Goal: Transaction & Acquisition: Download file/media

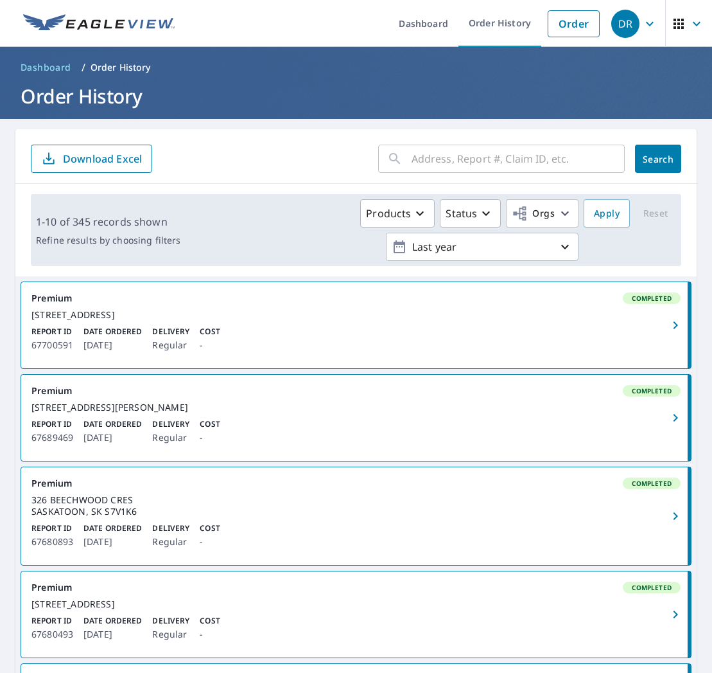
click at [427, 164] on input "text" at bounding box center [518, 159] width 213 height 36
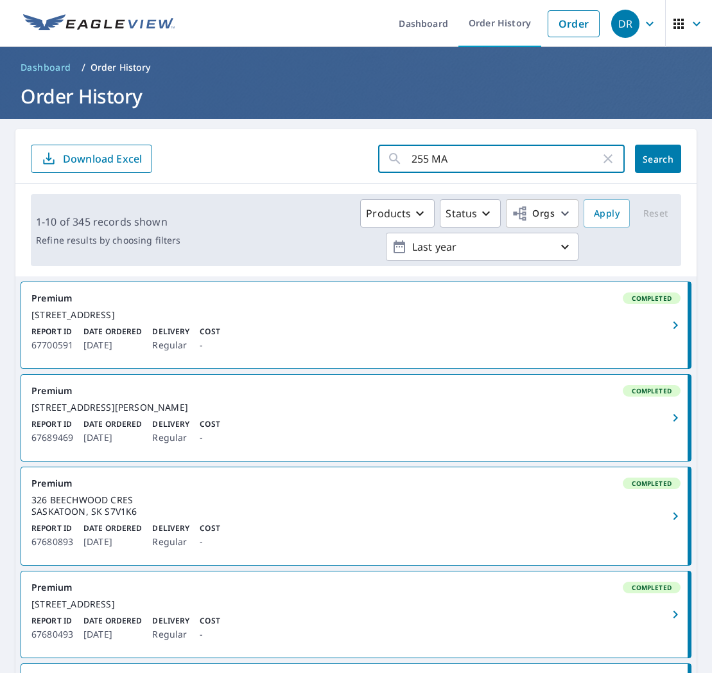
type input "255 MAN"
click button "Search" at bounding box center [658, 159] width 46 height 28
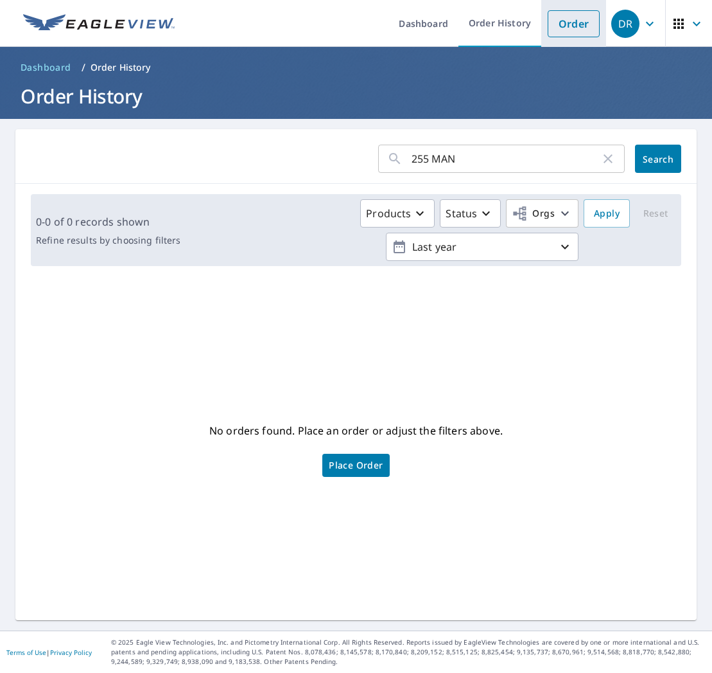
click at [570, 33] on link "Order" at bounding box center [574, 23] width 52 height 27
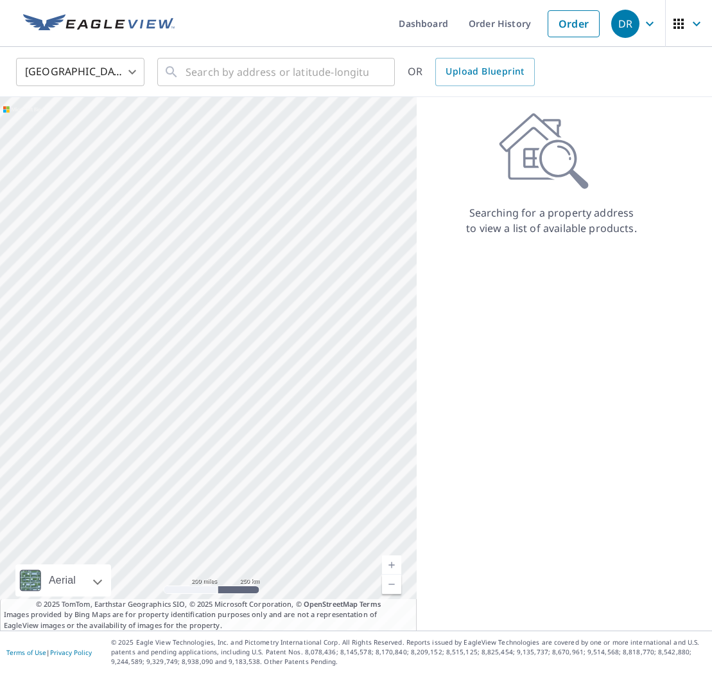
click at [92, 81] on body "DR DR Dashboard Order History Order DR United States US ​ ​ OR Upload Blueprint…" at bounding box center [356, 336] width 712 height 673
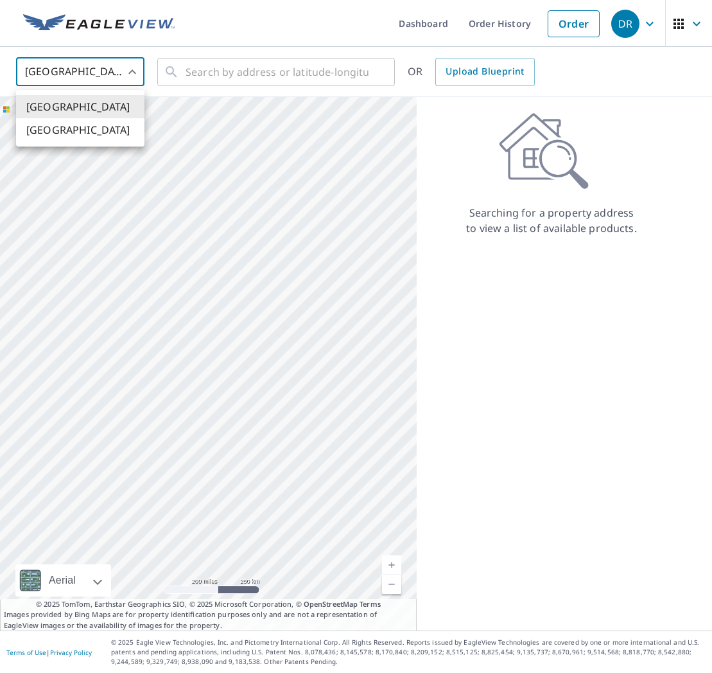
click at [68, 136] on li "[GEOGRAPHIC_DATA]" at bounding box center [80, 129] width 128 height 23
type input "CA"
click at [250, 69] on input "text" at bounding box center [277, 72] width 183 height 36
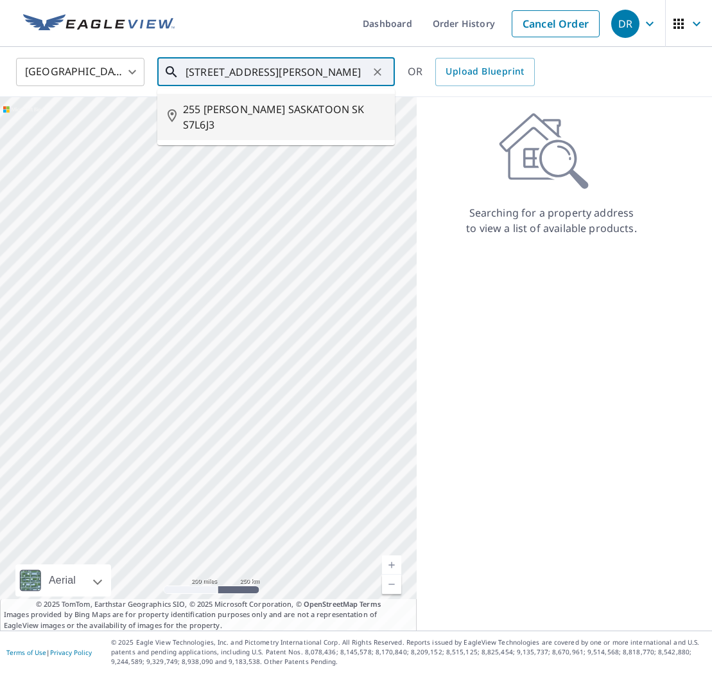
click at [252, 105] on span "255 [PERSON_NAME] SASKATOON SK S7L6J3" at bounding box center [284, 116] width 202 height 31
type input "255 [PERSON_NAME] SASKATOON SK S7L6J3"
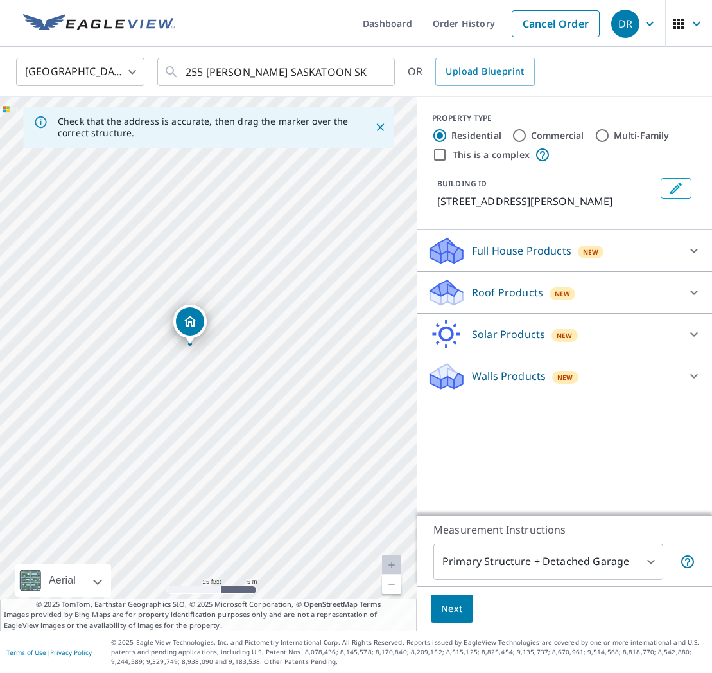
drag, startPoint x: 197, startPoint y: 365, endPoint x: 191, endPoint y: 322, distance: 42.9
click at [702, 266] on div at bounding box center [694, 250] width 31 height 31
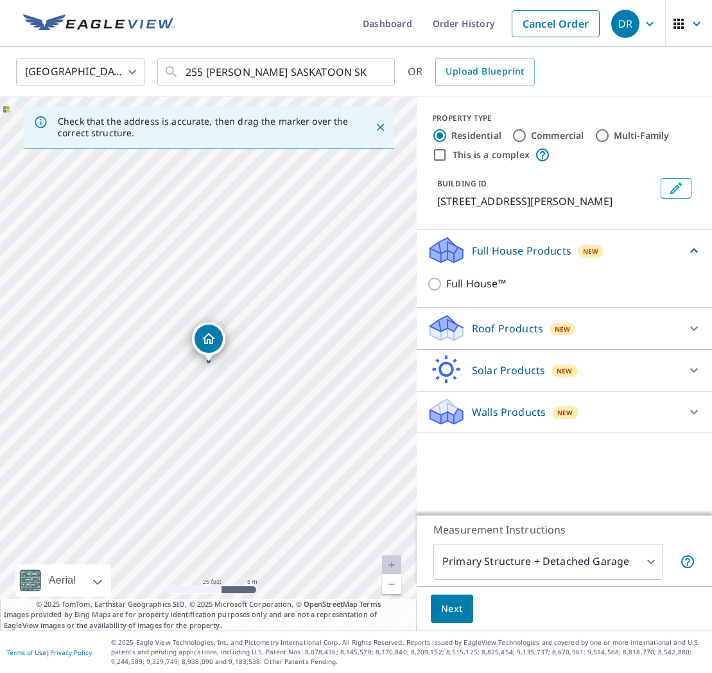
click at [659, 343] on div "Roof Products New" at bounding box center [553, 328] width 252 height 30
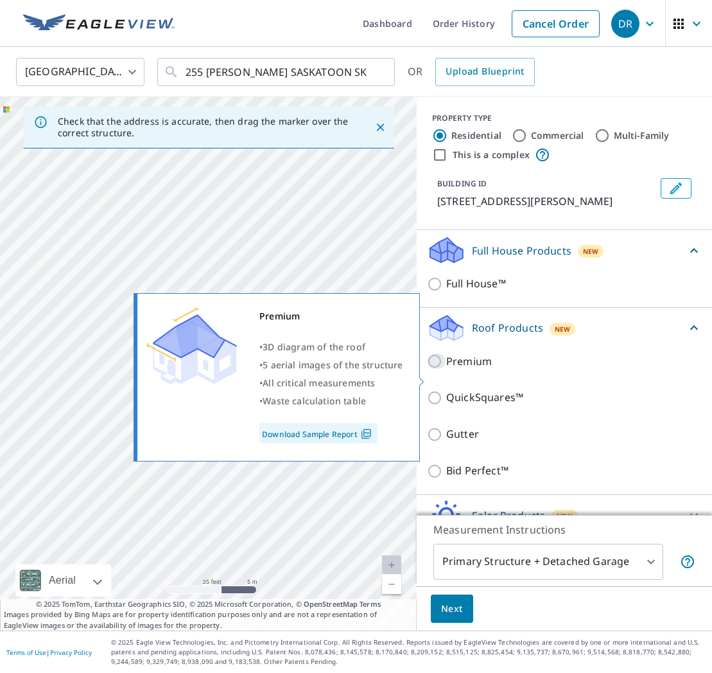
click at [434, 369] on input "Premium" at bounding box center [436, 360] width 19 height 15
checkbox input "true"
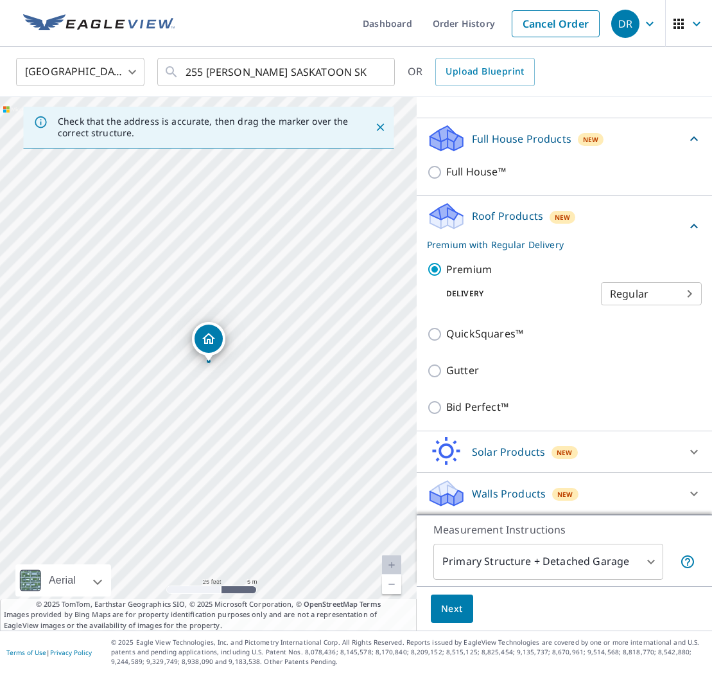
scroll to position [128, 0]
click at [693, 137] on icon at bounding box center [694, 138] width 15 height 15
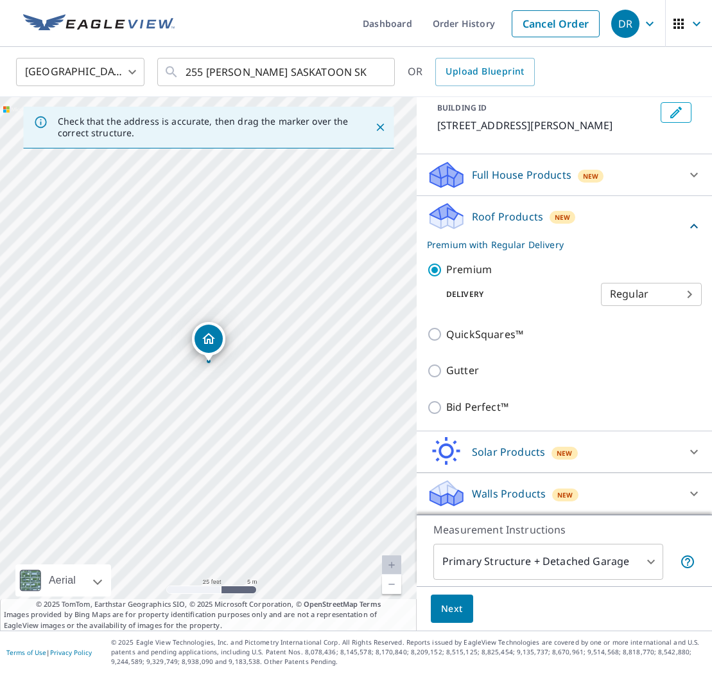
scroll to position [92, 0]
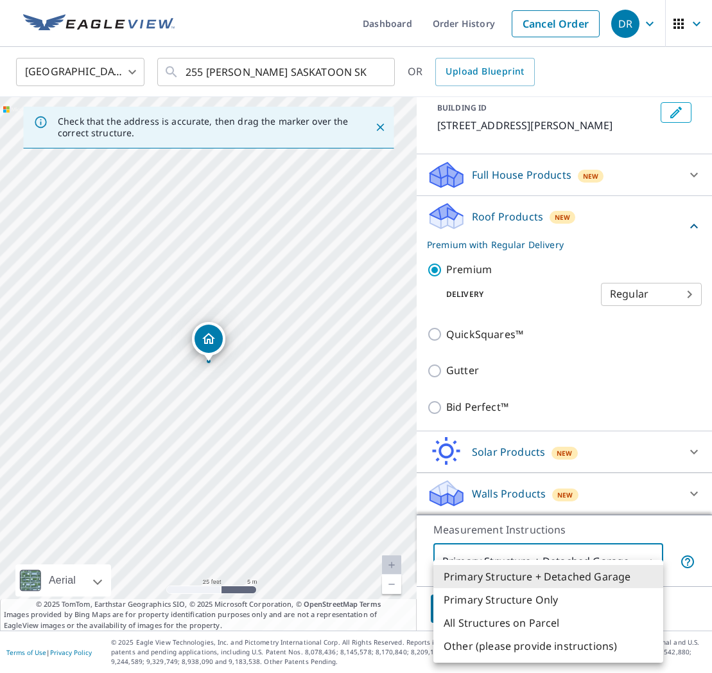
click at [650, 567] on body "DR DR Dashboard Order History Cancel Order DR Canada CA ​ 255 [PERSON_NAME] SAS…" at bounding box center [356, 336] width 712 height 673
click at [514, 603] on li "Primary Structure Only" at bounding box center [549, 599] width 230 height 23
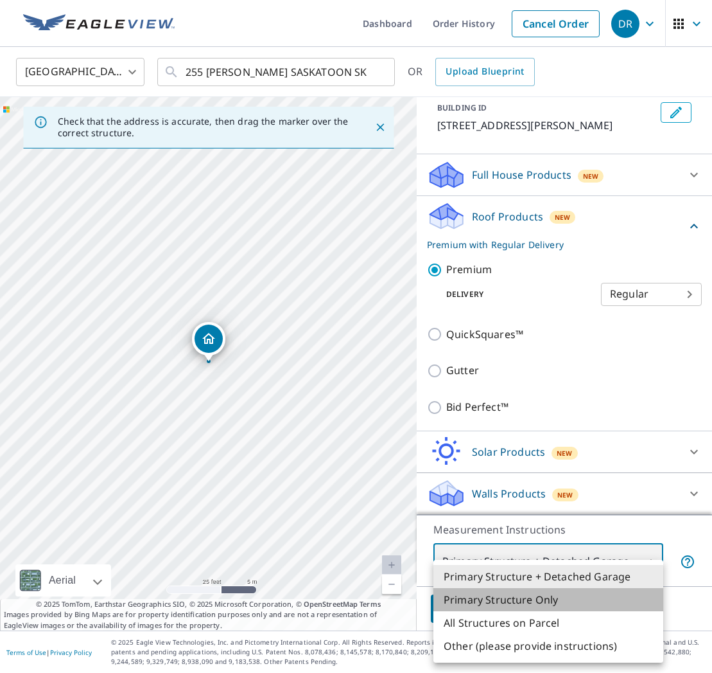
type input "2"
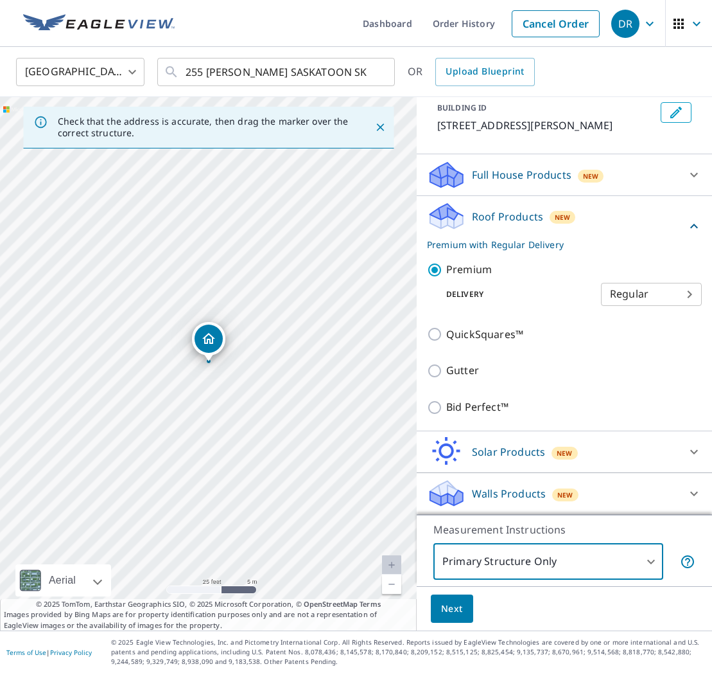
click at [464, 610] on button "Next" at bounding box center [452, 608] width 42 height 29
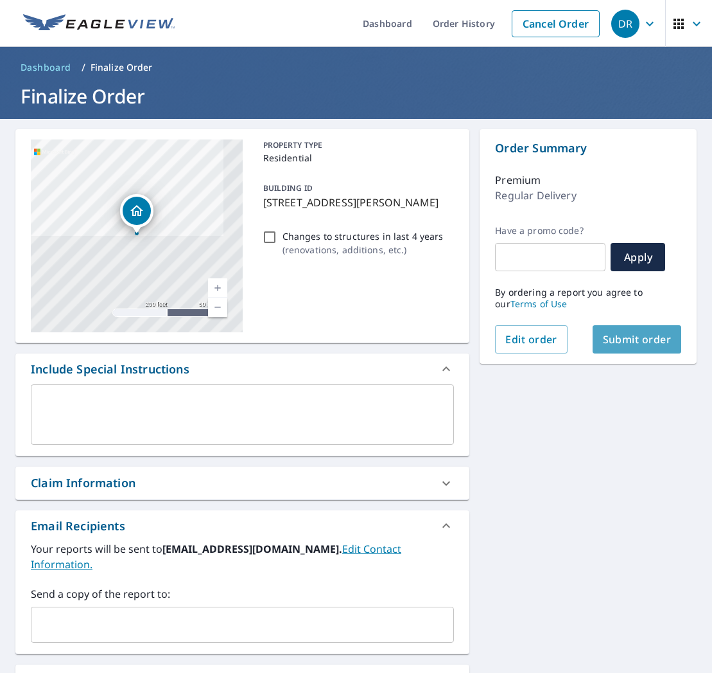
click at [633, 345] on span "Submit order" at bounding box center [637, 339] width 69 height 14
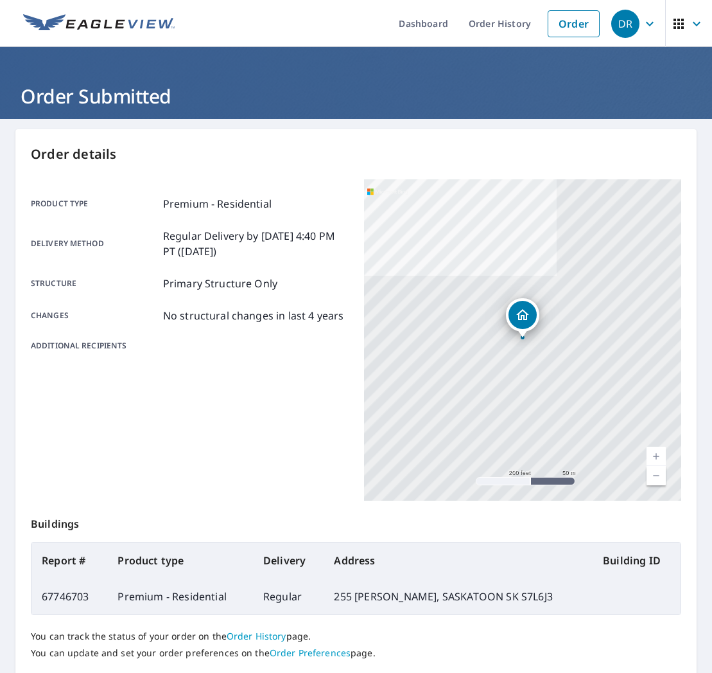
scroll to position [92, 0]
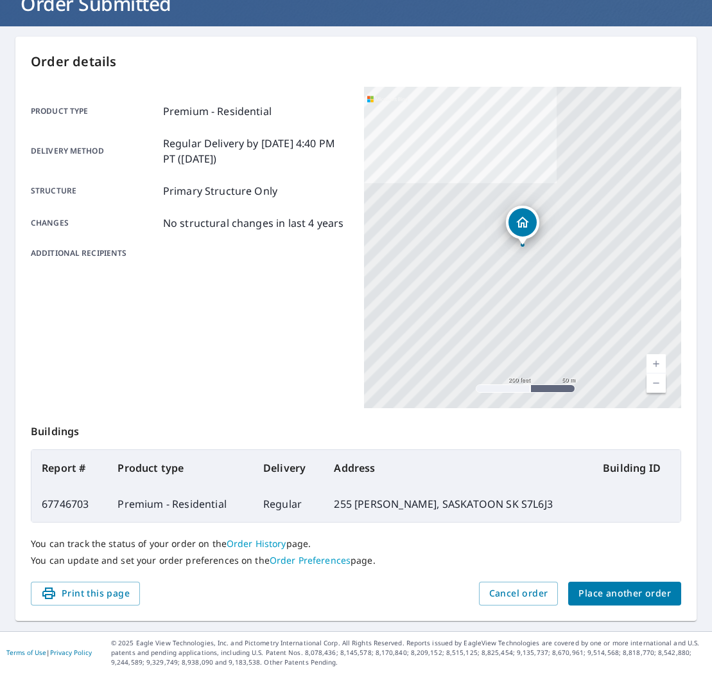
click at [637, 599] on span "Place another order" at bounding box center [625, 593] width 92 height 16
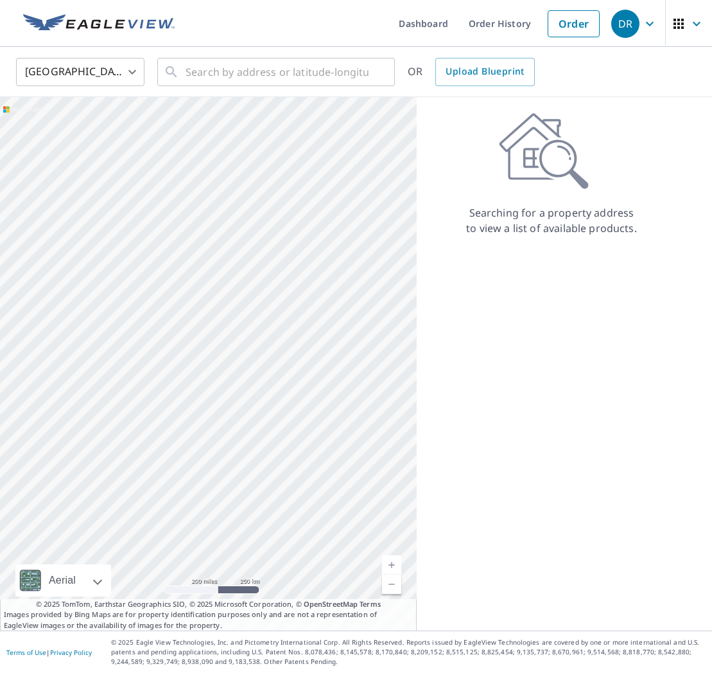
click at [104, 77] on body "DR DR Dashboard Order History Order DR United States US ​ ​ OR Upload Blueprint…" at bounding box center [356, 336] width 712 height 673
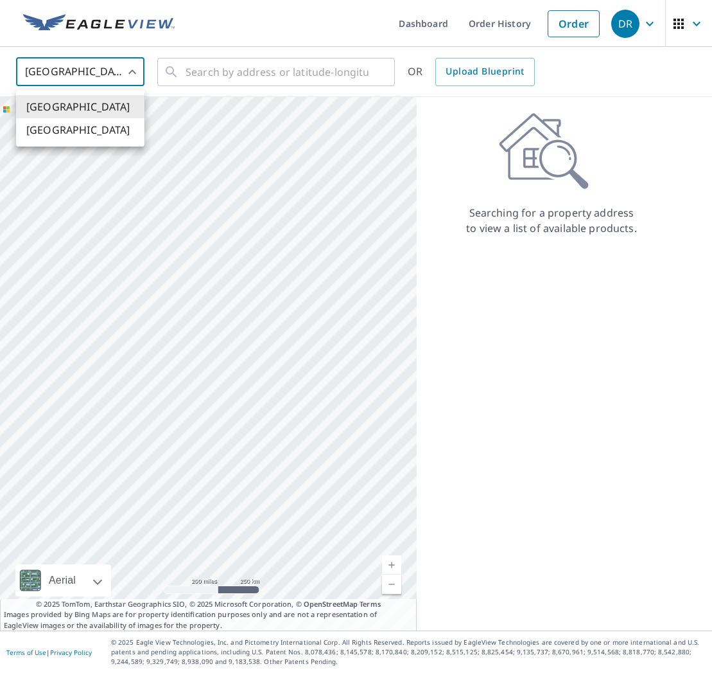
click at [98, 131] on li "[GEOGRAPHIC_DATA]" at bounding box center [80, 129] width 128 height 23
type input "CA"
click at [238, 78] on input "text" at bounding box center [277, 72] width 183 height 36
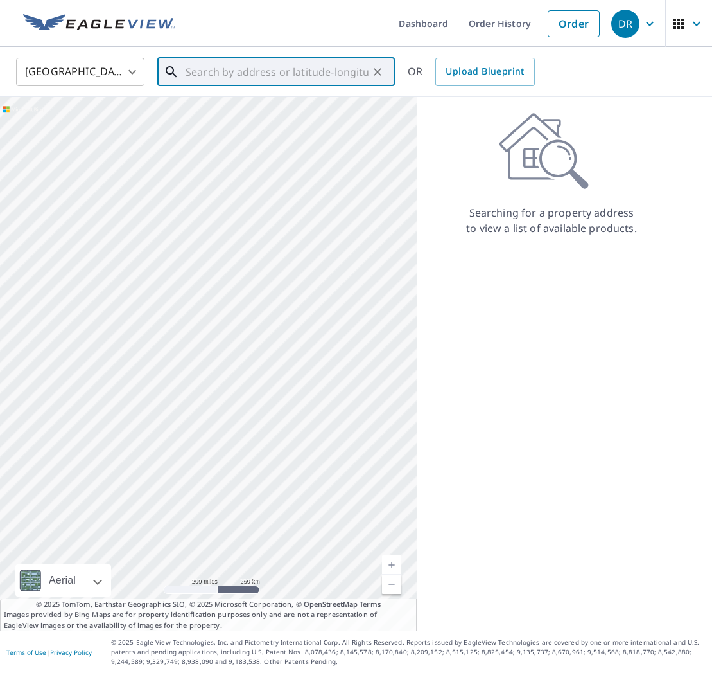
type input "3"
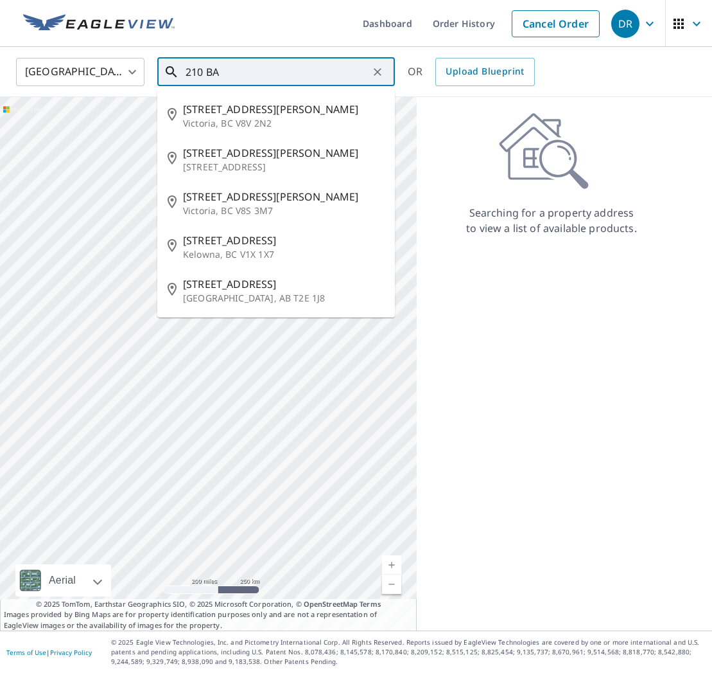
type input "210 BA"
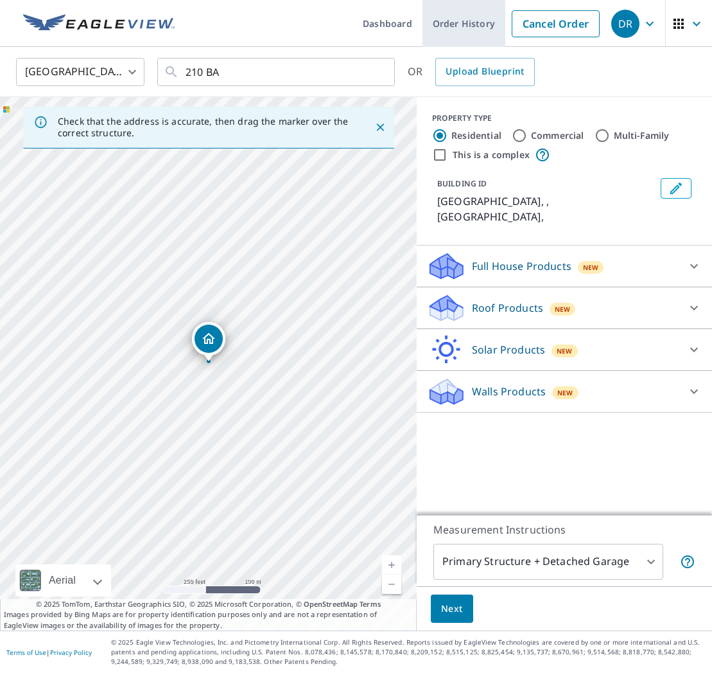
click at [454, 28] on link "Order History" at bounding box center [464, 23] width 83 height 47
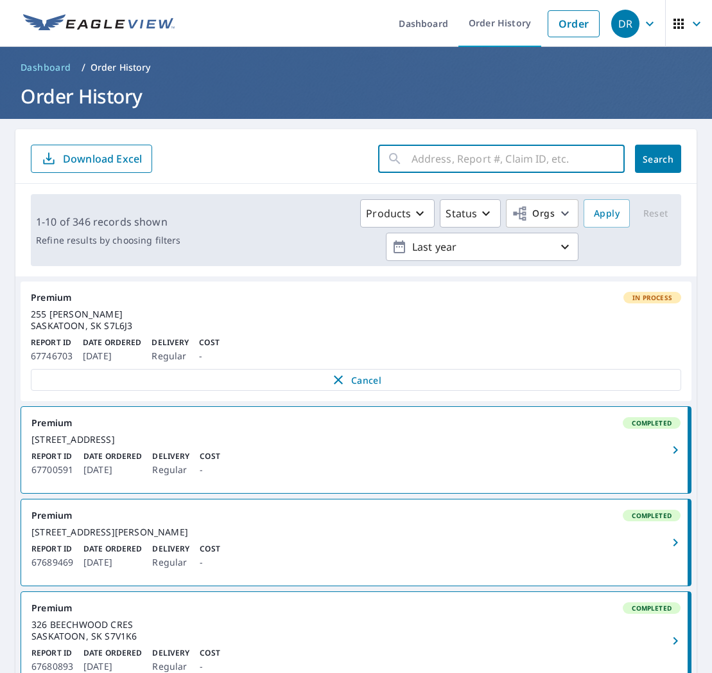
click at [432, 163] on input "text" at bounding box center [518, 159] width 213 height 36
type input "210 BAYC"
click button "Search" at bounding box center [658, 159] width 46 height 28
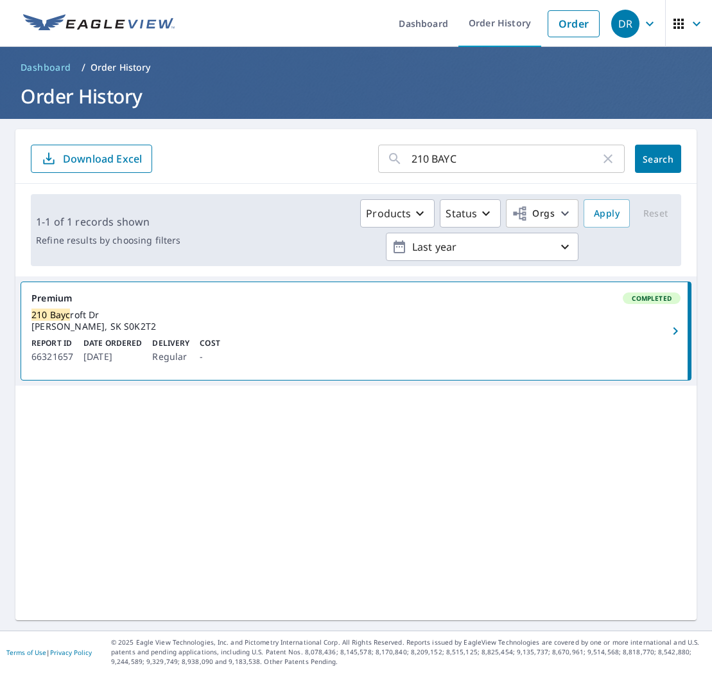
click at [400, 315] on div "[STREET_ADDRESS][PERSON_NAME] S0K2T2" at bounding box center [355, 320] width 649 height 23
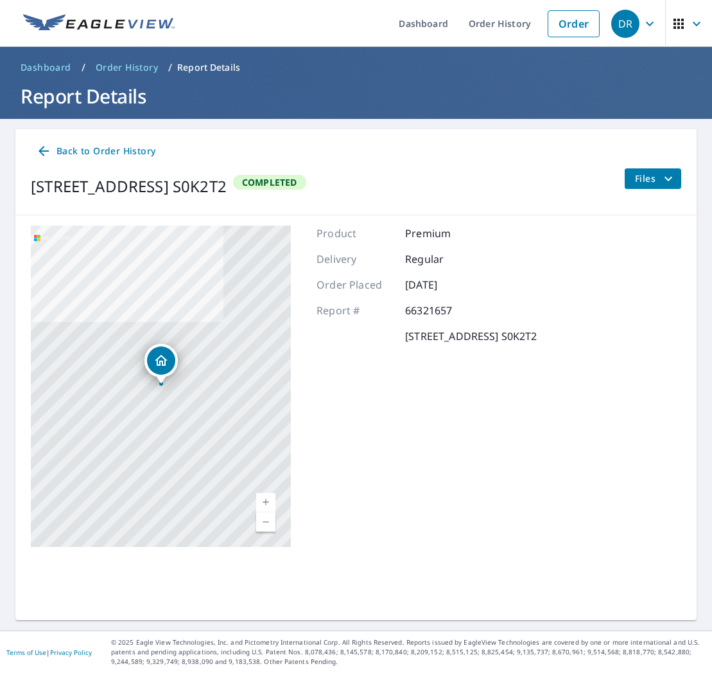
click at [649, 186] on button "Files" at bounding box center [652, 178] width 57 height 21
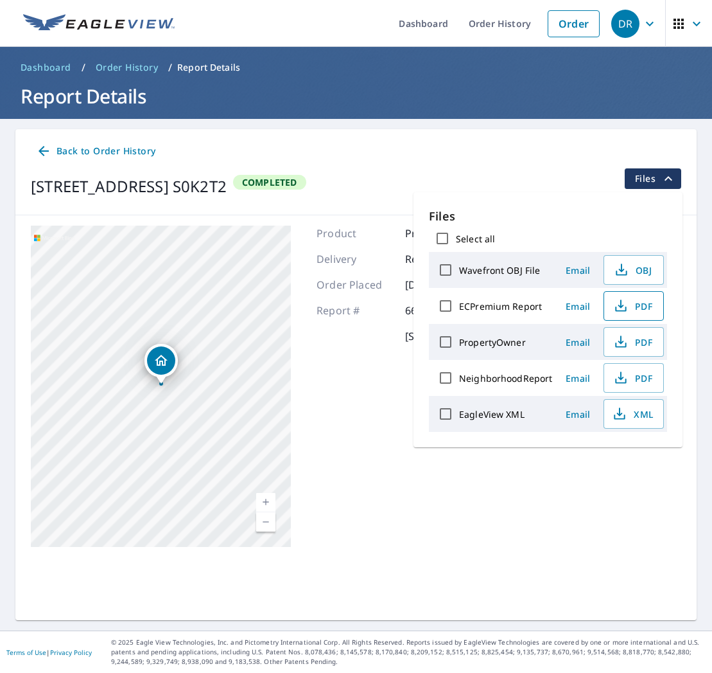
click at [638, 308] on span "PDF" at bounding box center [632, 305] width 41 height 15
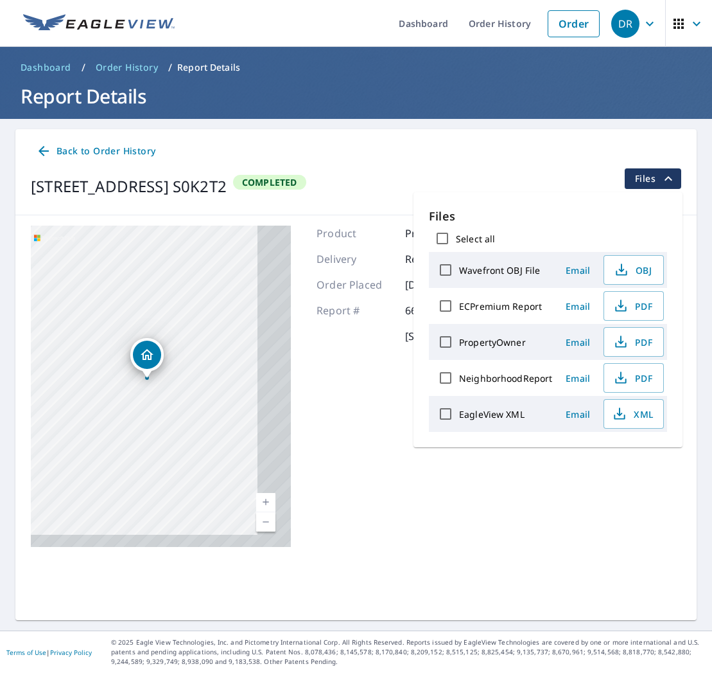
drag, startPoint x: 224, startPoint y: 340, endPoint x: 164, endPoint y: 315, distance: 65.4
click at [164, 314] on div "[STREET_ADDRESS] S0K2T2" at bounding box center [161, 385] width 260 height 321
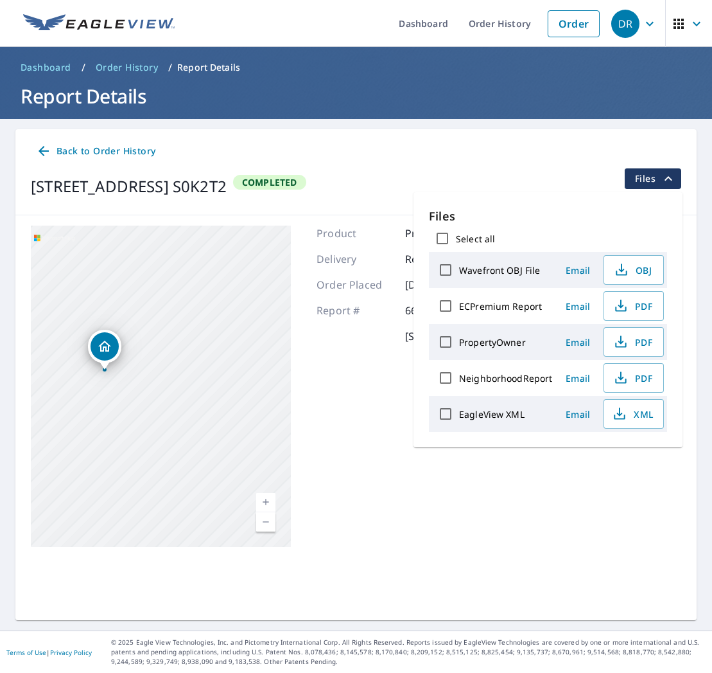
drag, startPoint x: 150, startPoint y: 360, endPoint x: 27, endPoint y: 353, distance: 122.9
click at [27, 353] on div "[STREET_ADDRESS][GEOGRAPHIC_DATA] A standard road map Aerial A detailed look fr…" at bounding box center [356, 386] width 682 height 342
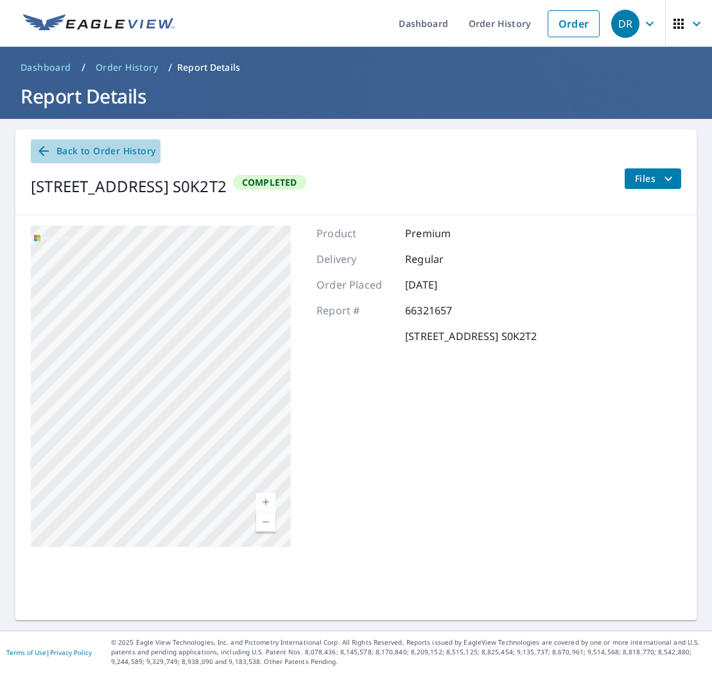
click at [85, 146] on span "Back to Order History" at bounding box center [95, 151] width 119 height 16
